Goal: Book appointment/travel/reservation

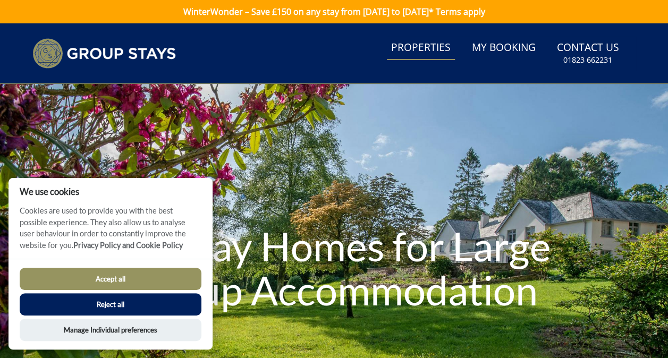
click at [425, 48] on link "Properties" at bounding box center [421, 48] width 68 height 24
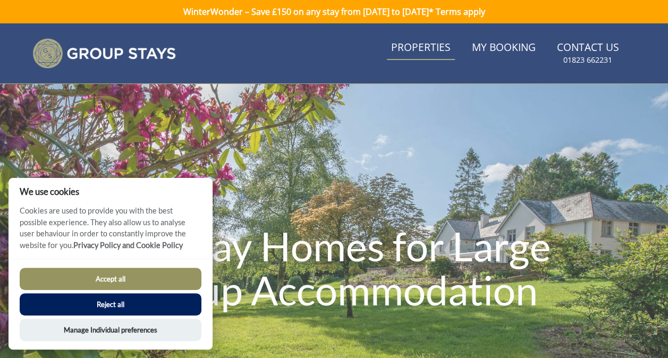
click at [425, 48] on link "Properties" at bounding box center [421, 48] width 68 height 24
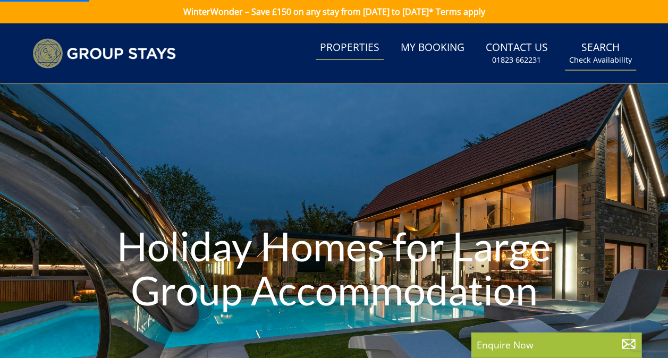
click at [610, 54] on link "Search Check Availability" at bounding box center [600, 53] width 71 height 35
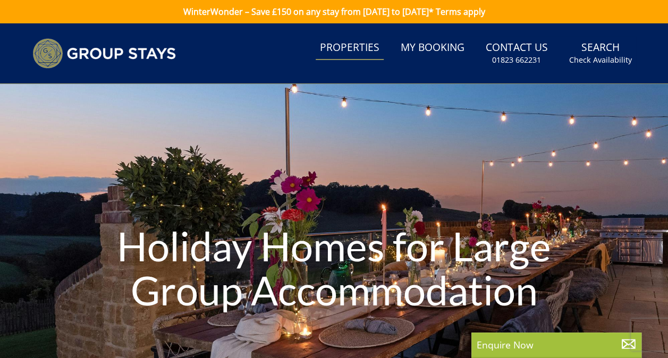
click at [610, 54] on link "Search Check Availability" at bounding box center [600, 53] width 71 height 35
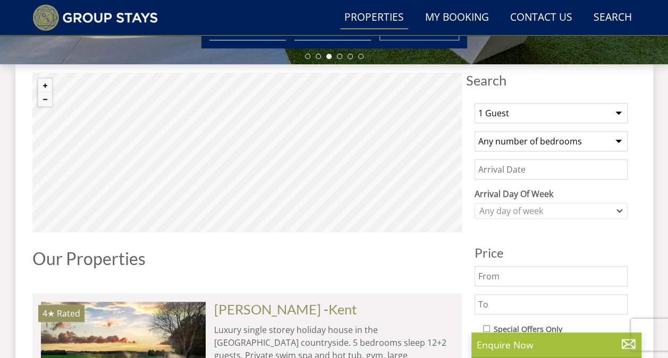
scroll to position [372, 0]
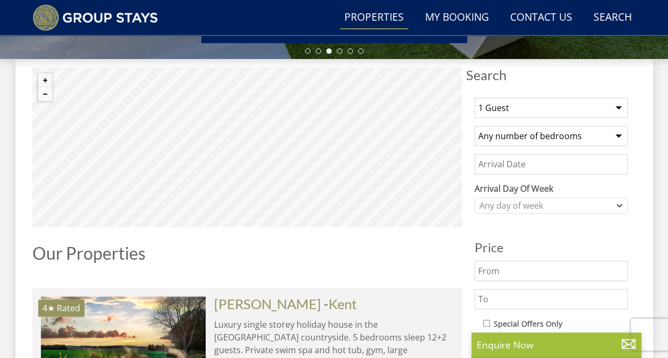
click at [540, 112] on select "1 Guest 2 Guests 3 Guests 4 Guests 5 Guests 6 Guests 7 Guests 8 Guests 9 Guests…" at bounding box center [551, 108] width 153 height 20
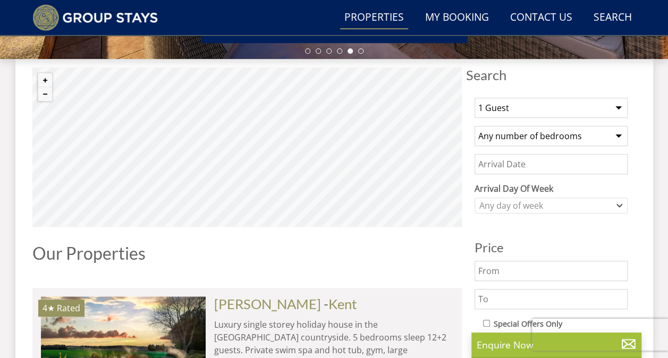
select select "32"
click at [475, 98] on select "1 Guest 2 Guests 3 Guests 4 Guests 5 Guests 6 Guests 7 Guests 8 Guests 9 Guests…" at bounding box center [551, 108] width 153 height 20
click at [597, 141] on select "Any number of bedrooms 4 Bedrooms 5 Bedrooms 6 Bedrooms 7 Bedrooms 8 Bedrooms 9…" at bounding box center [551, 136] width 153 height 20
select select "8"
click at [475, 126] on select "Any number of bedrooms 4 Bedrooms 5 Bedrooms 6 Bedrooms 7 Bedrooms 8 Bedrooms 9…" at bounding box center [551, 136] width 153 height 20
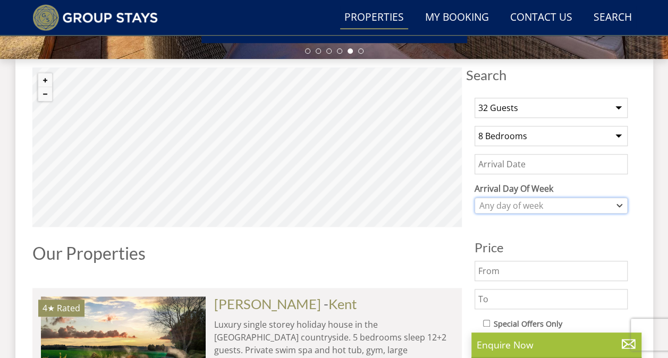
click at [538, 208] on div "Any day of week" at bounding box center [546, 206] width 138 height 12
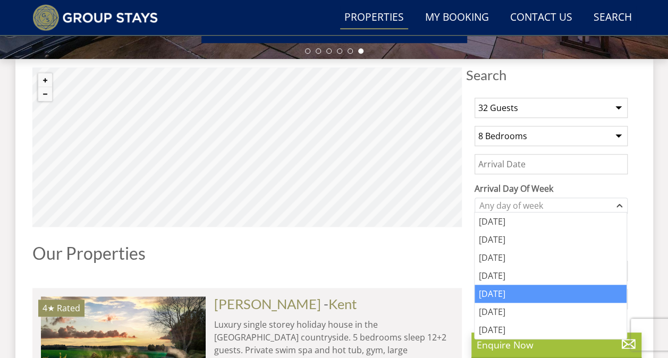
click at [515, 300] on div "[DATE]" at bounding box center [551, 294] width 152 height 18
click at [526, 163] on input "Date" at bounding box center [551, 164] width 153 height 20
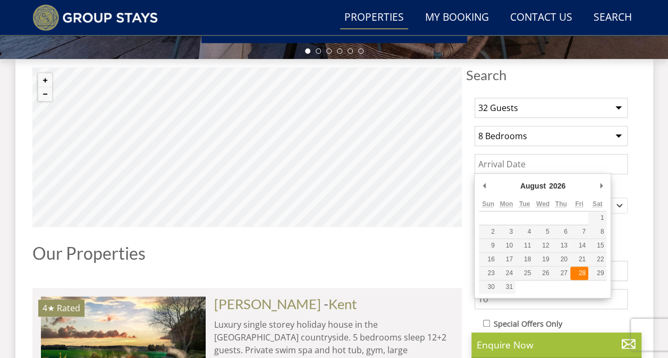
type input "[DATE]"
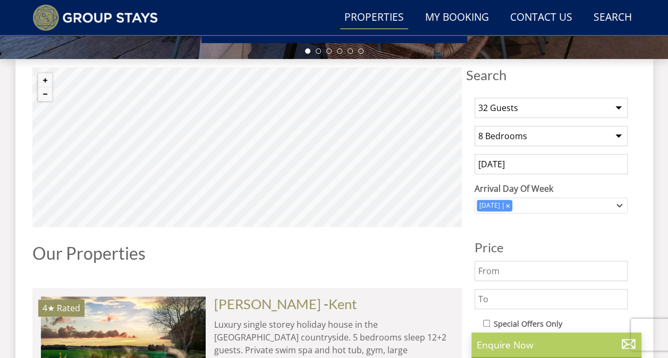
click at [564, 343] on p "Enquire Now" at bounding box center [557, 345] width 160 height 14
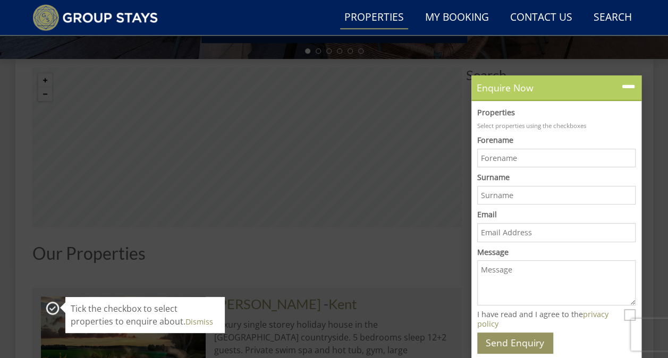
scroll to position [0, 0]
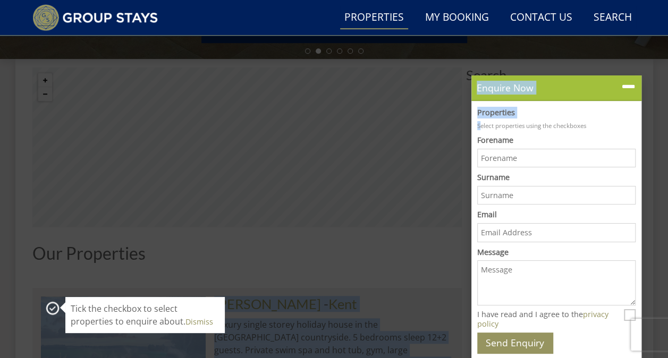
drag, startPoint x: 381, startPoint y: 227, endPoint x: 491, endPoint y: 115, distance: 156.4
click at [386, 22] on link "Properties" at bounding box center [374, 18] width 68 height 24
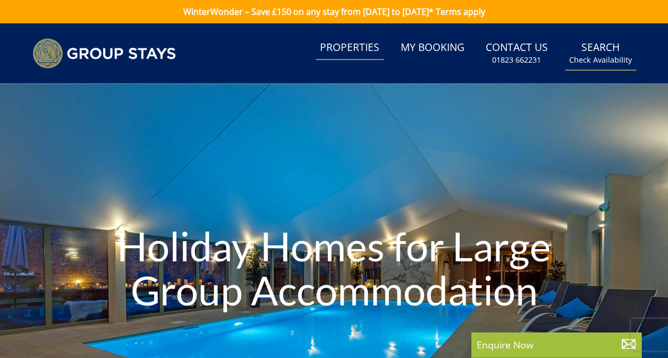
click at [596, 53] on link "Search Check Availability" at bounding box center [600, 53] width 71 height 35
drag, startPoint x: 676, startPoint y: 20, endPoint x: 484, endPoint y: 122, distance: 217.2
click at [499, 118] on div "Holiday Homes for Large Group Accommodation" at bounding box center [334, 270] width 668 height 372
drag, startPoint x: 459, startPoint y: 125, endPoint x: 564, endPoint y: 69, distance: 118.7
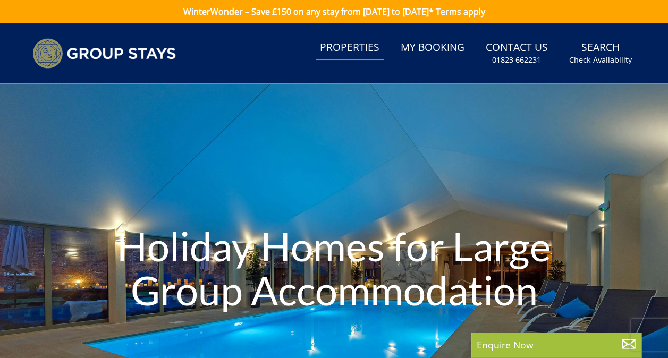
click at [597, 52] on link "Search Check Availability" at bounding box center [600, 53] width 71 height 35
click at [594, 56] on small "Check Availability" at bounding box center [600, 60] width 63 height 11
click at [609, 70] on link "Search Check Availability" at bounding box center [600, 53] width 71 height 35
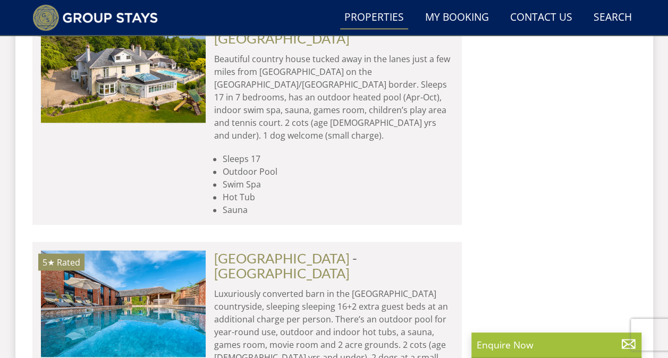
scroll to position [4668, 0]
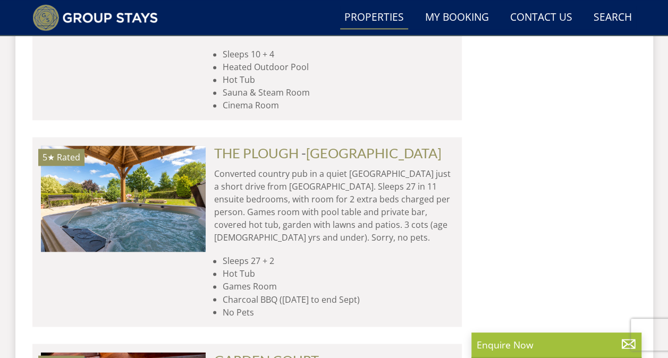
scroll to position [8774, 0]
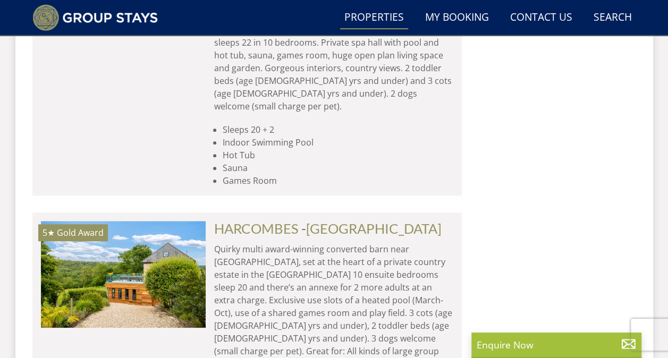
scroll to position [12395, 0]
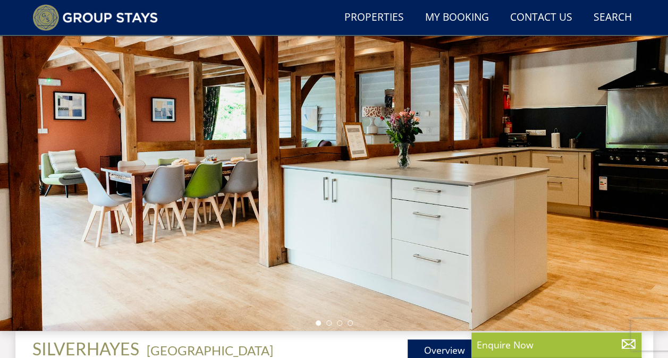
scroll to position [103, 0]
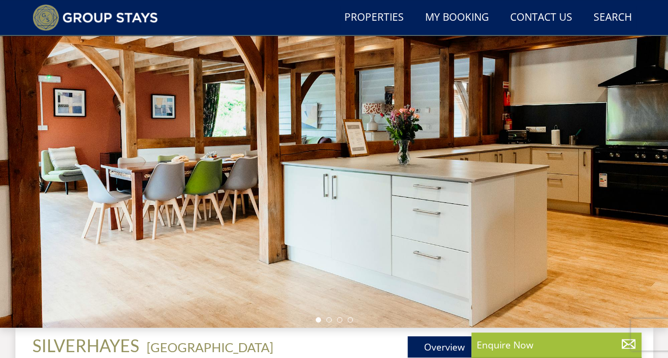
click at [629, 192] on div at bounding box center [334, 142] width 668 height 372
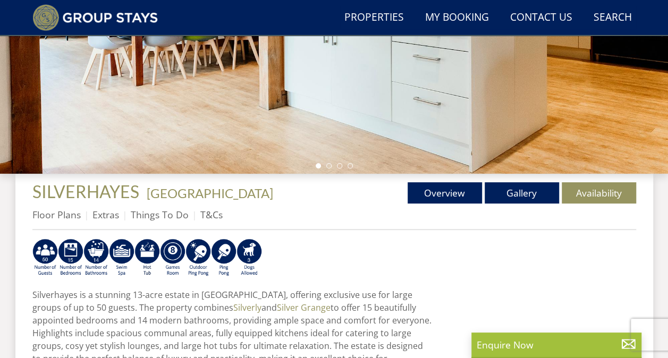
scroll to position [283, 0]
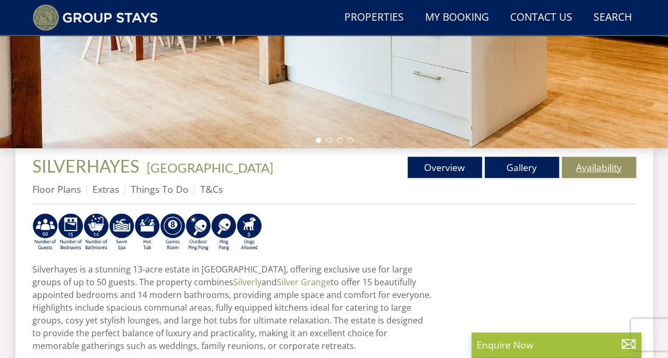
click at [606, 167] on link "Availability" at bounding box center [599, 167] width 74 height 21
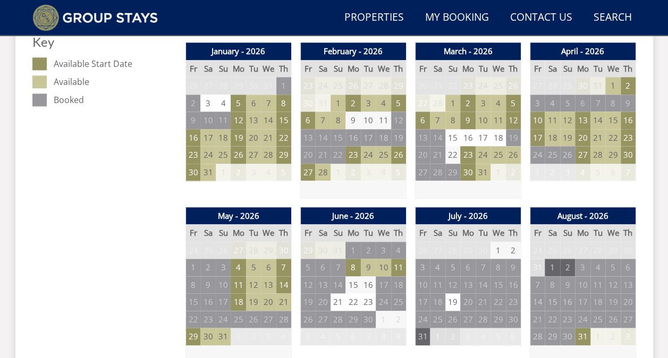
scroll to position [651, 0]
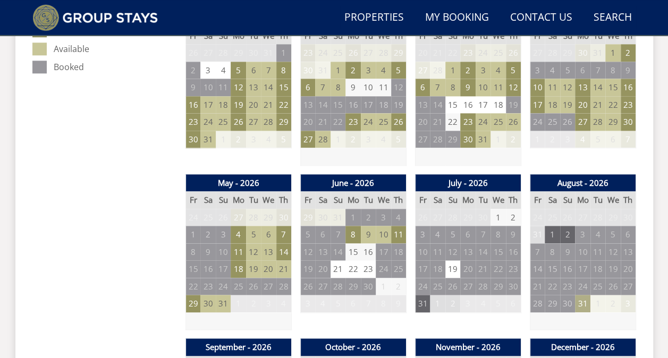
click at [584, 306] on td "31" at bounding box center [582, 304] width 15 height 18
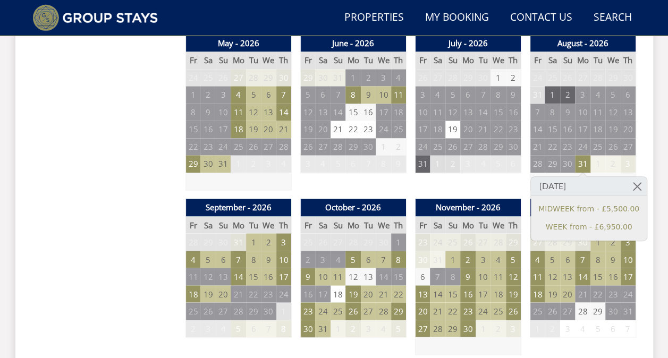
scroll to position [800, 0]
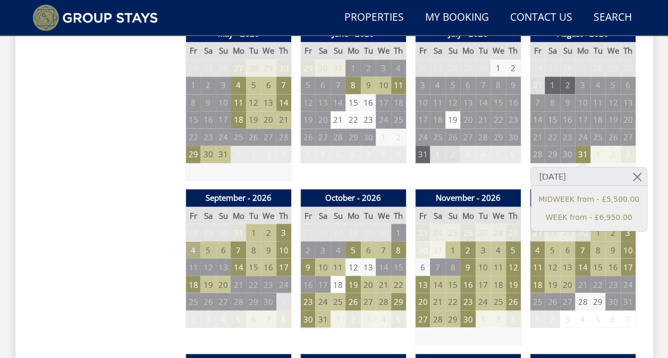
click at [195, 246] on td "4" at bounding box center [193, 250] width 15 height 18
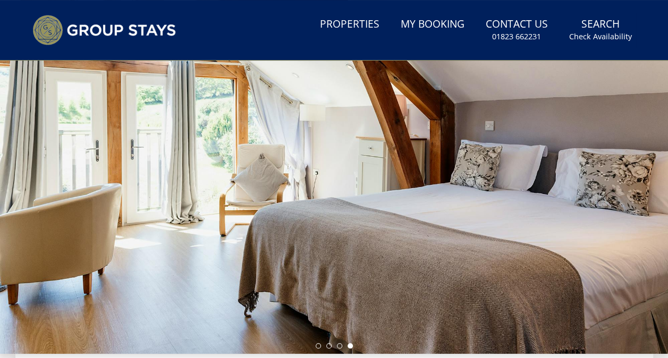
scroll to position [0, 0]
